Goal: Book appointment/travel/reservation

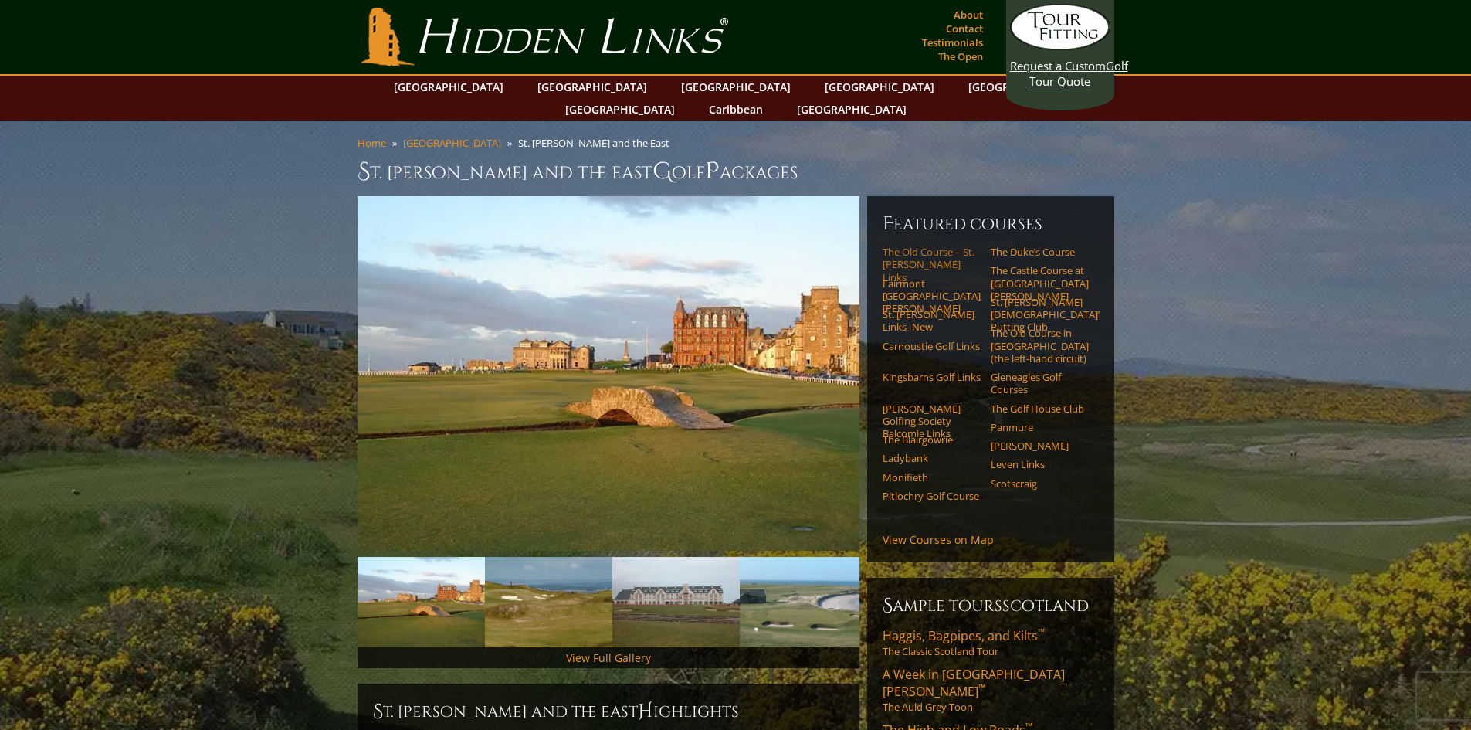
click at [931, 246] on link "The Old Course – St. [PERSON_NAME] Links" at bounding box center [932, 265] width 98 height 38
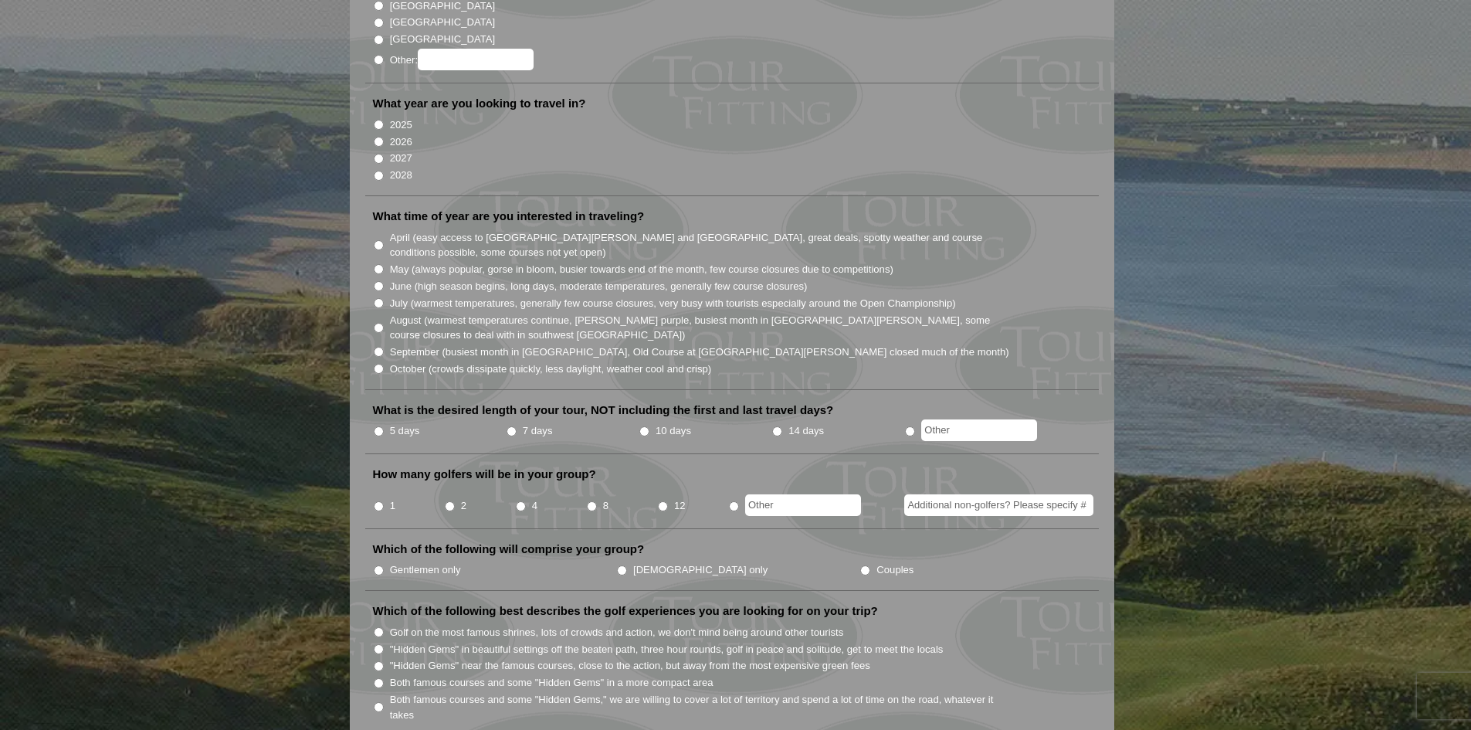
scroll to position [309, 0]
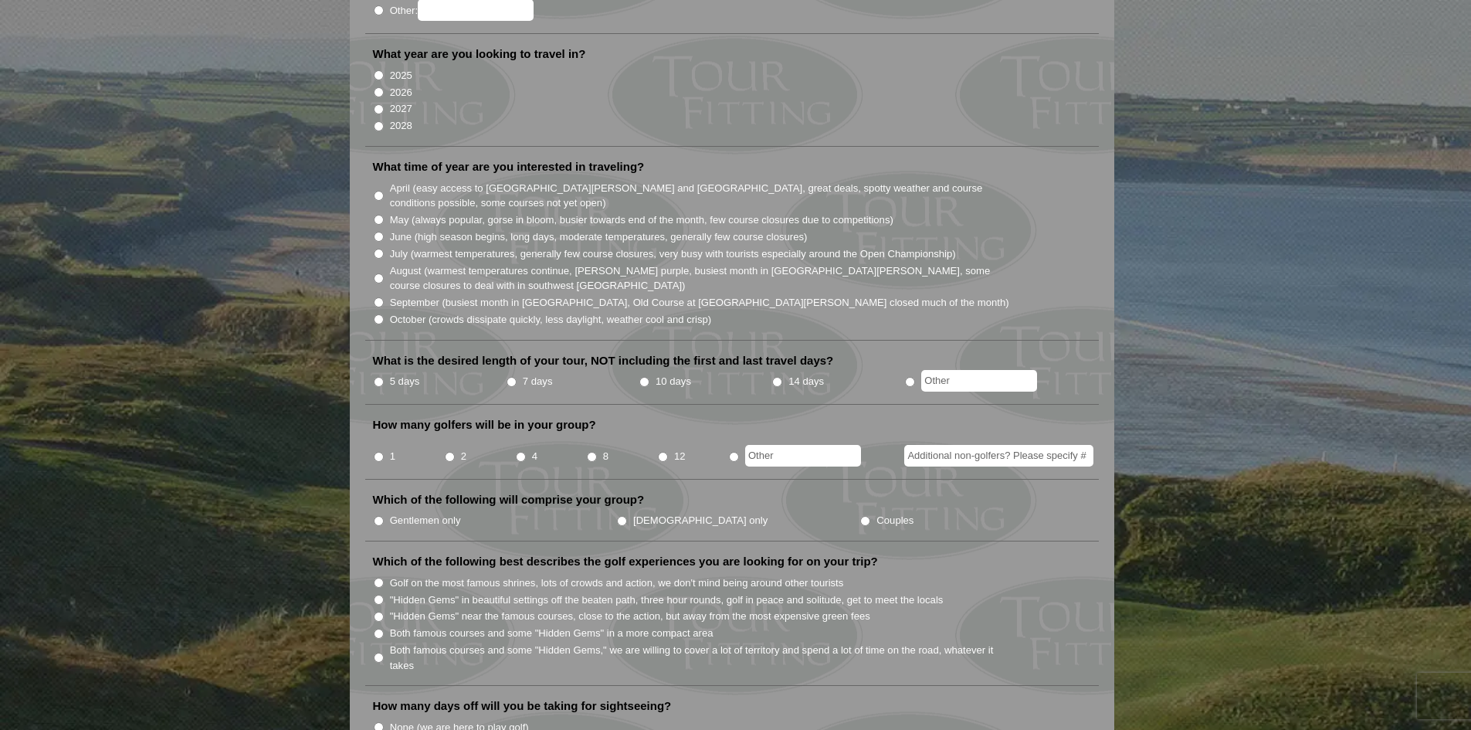
click at [446, 452] on input "2" at bounding box center [450, 457] width 10 height 10
radio input "true"
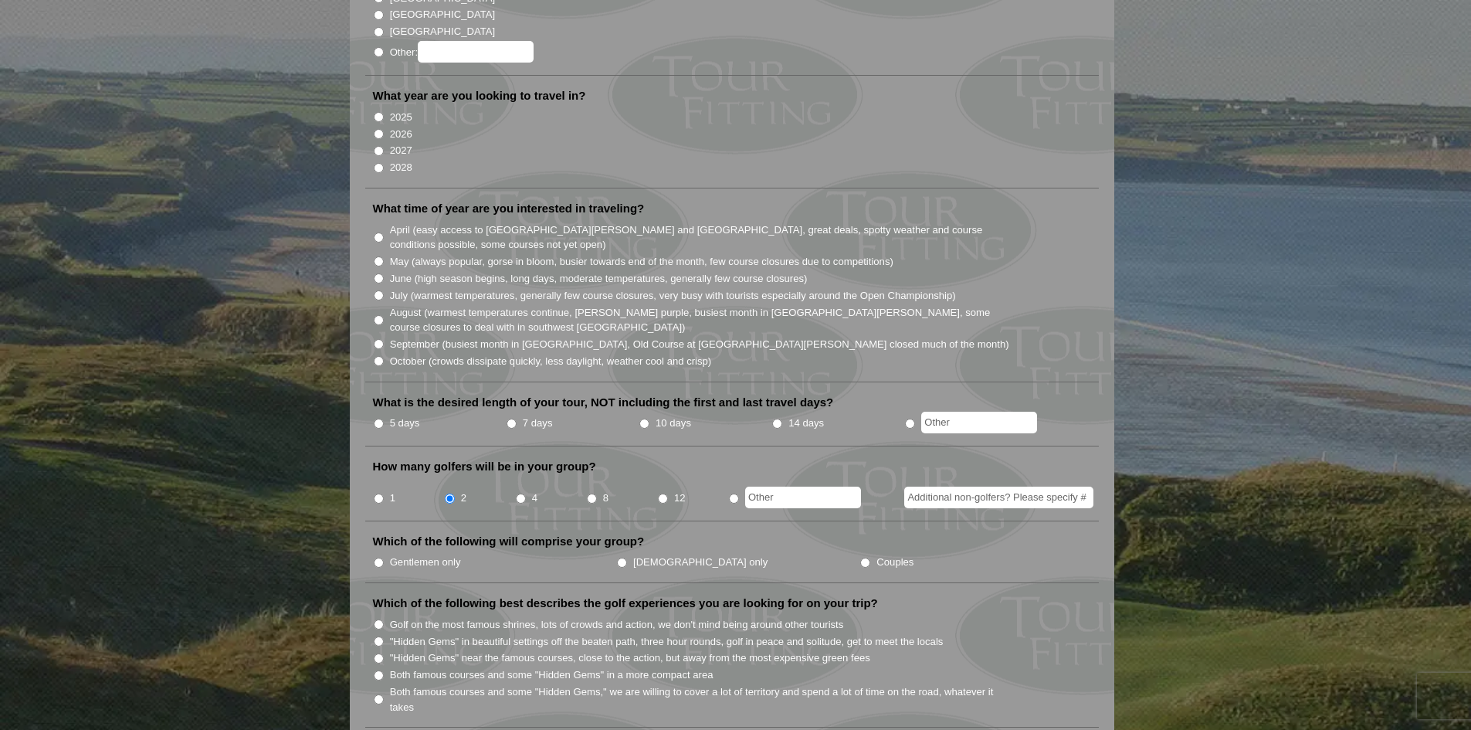
scroll to position [232, 0]
